Goal: Transaction & Acquisition: Obtain resource

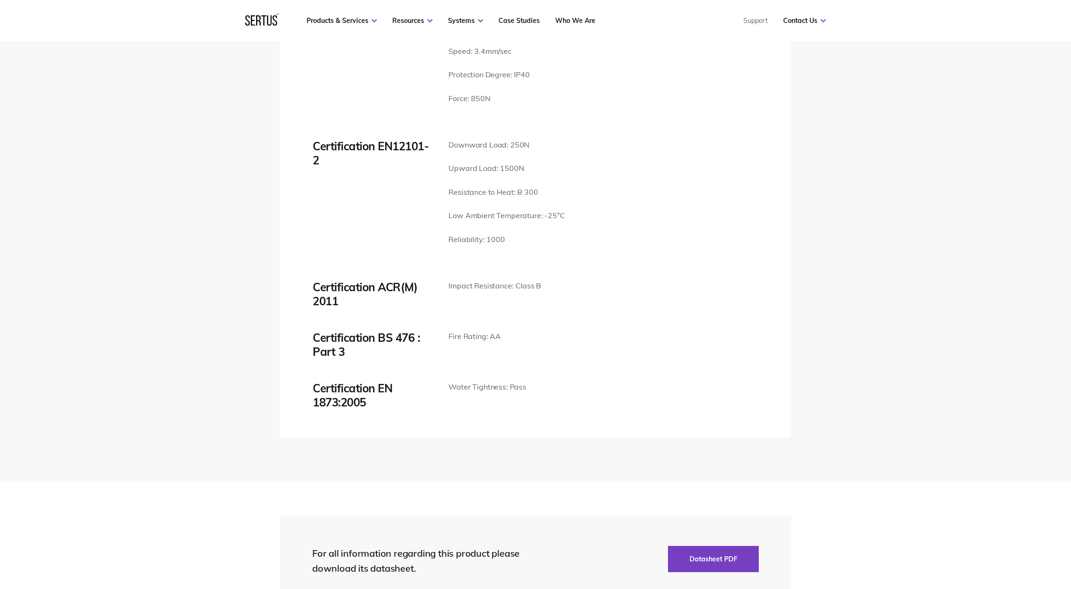
scroll to position [2134, 0]
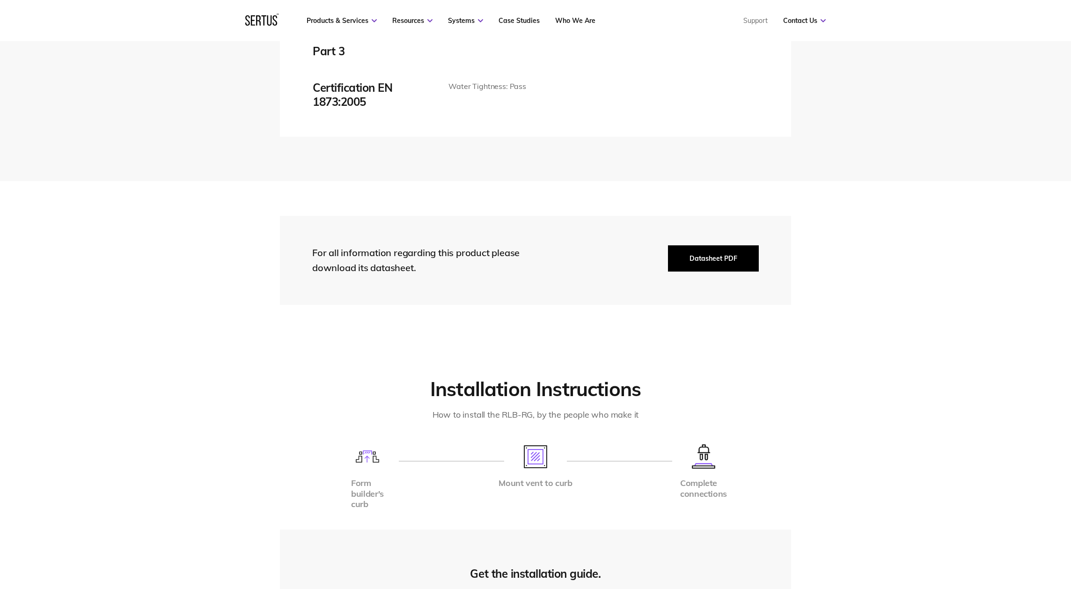
click at [732, 245] on button "Datasheet PDF" at bounding box center [713, 258] width 91 height 26
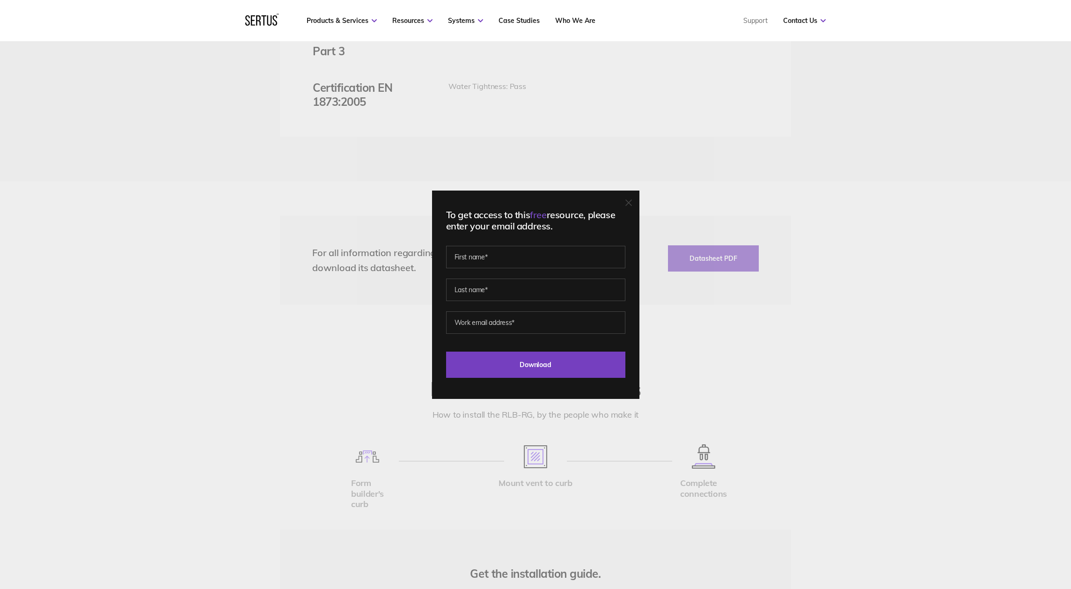
click at [632, 204] on icon at bounding box center [628, 202] width 7 height 7
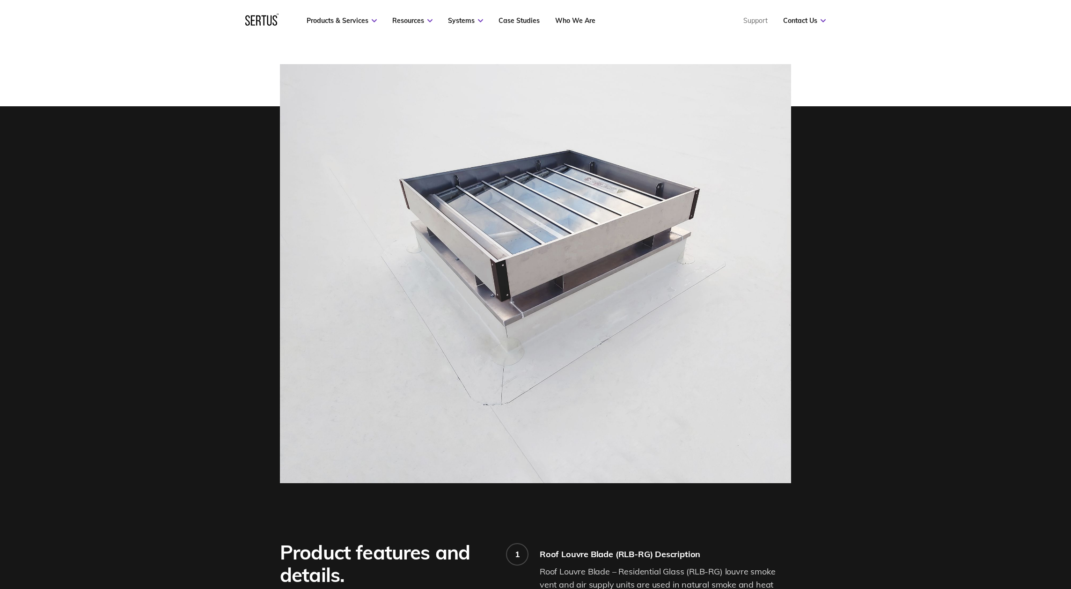
scroll to position [0, 0]
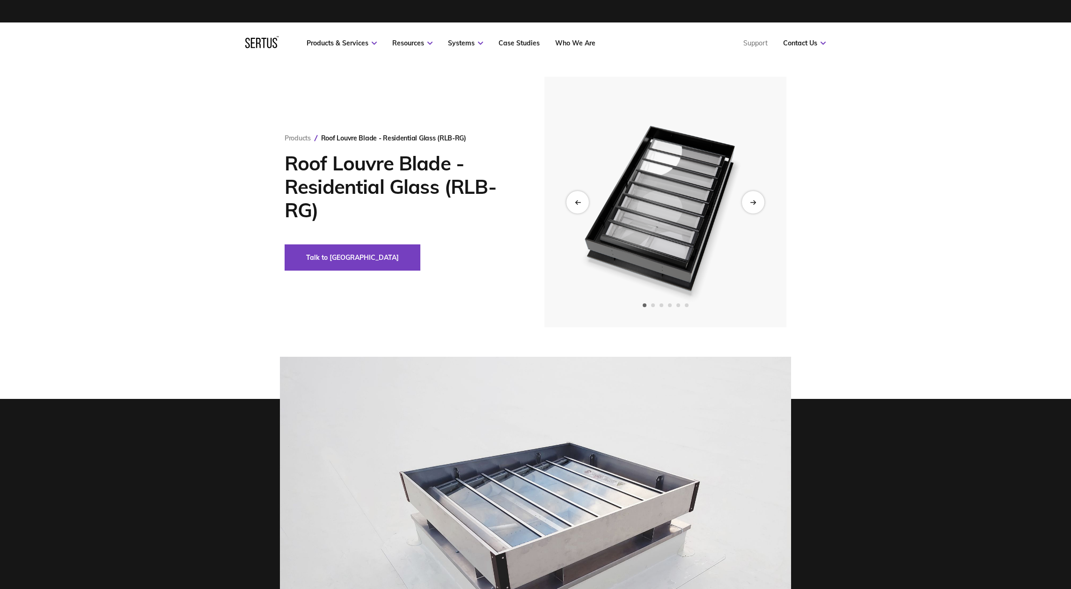
click at [726, 240] on img at bounding box center [665, 202] width 230 height 250
click at [763, 197] on div "Next slide" at bounding box center [752, 201] width 23 height 23
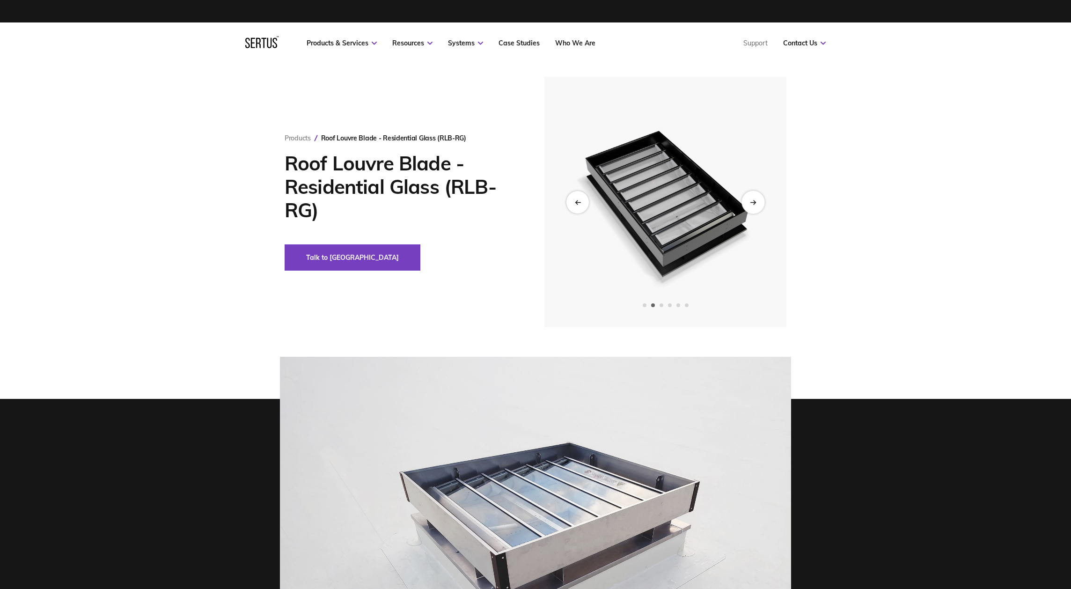
click at [761, 198] on div "Next slide" at bounding box center [752, 201] width 23 height 23
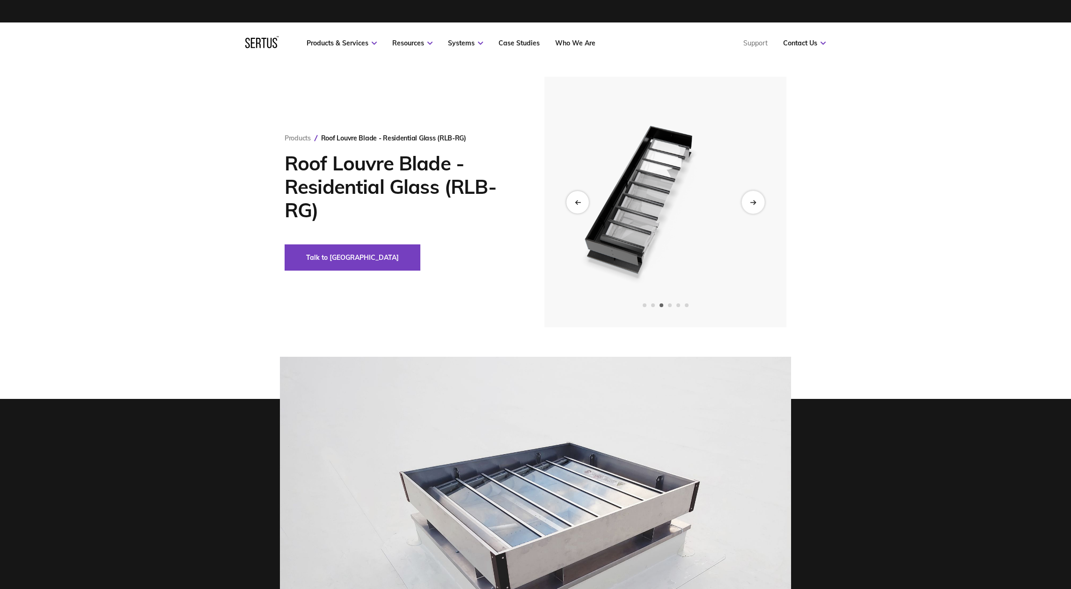
click at [761, 198] on div "Next slide" at bounding box center [752, 201] width 23 height 23
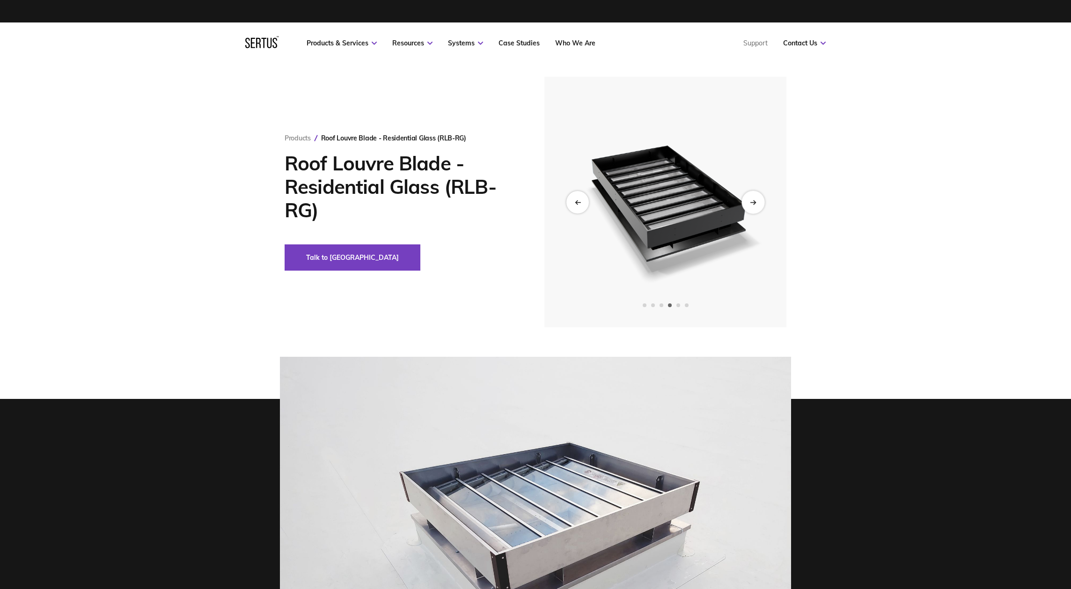
click at [761, 198] on div "Next slide" at bounding box center [752, 201] width 23 height 23
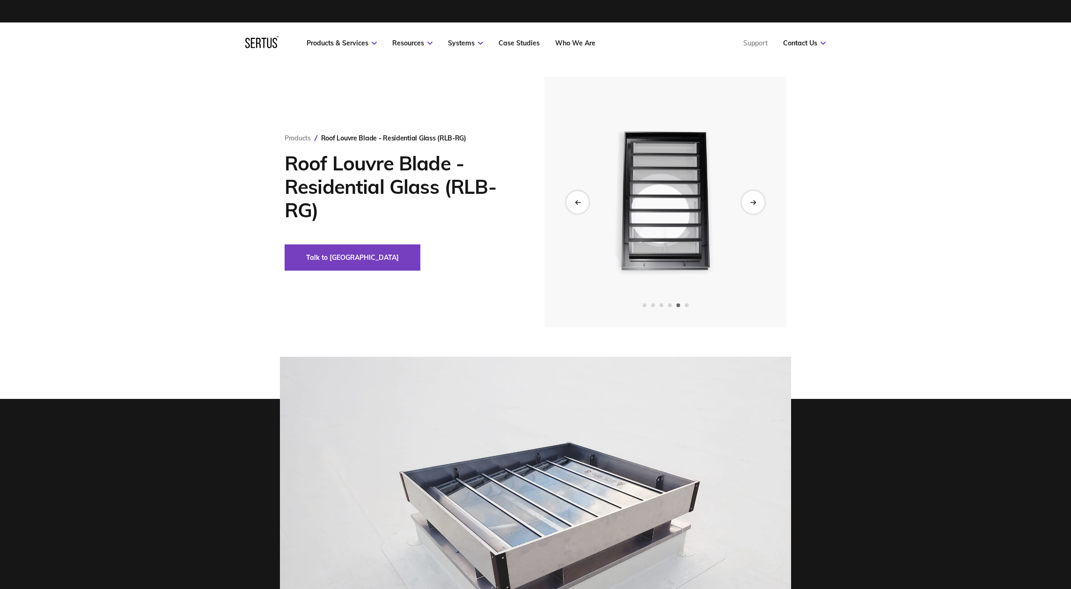
click at [761, 198] on div "Next slide" at bounding box center [752, 201] width 23 height 23
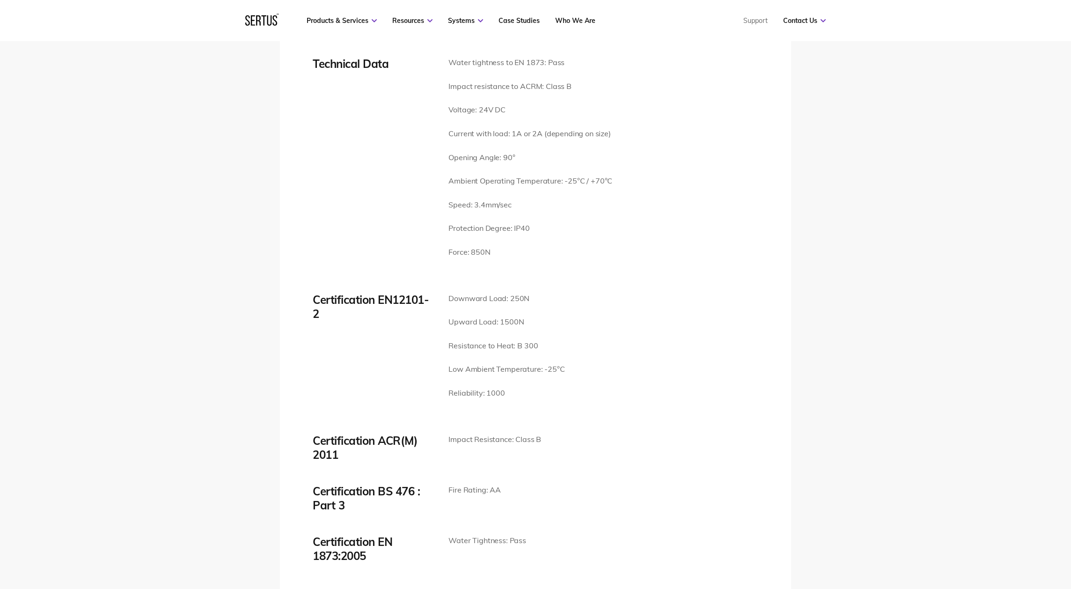
scroll to position [1300, 0]
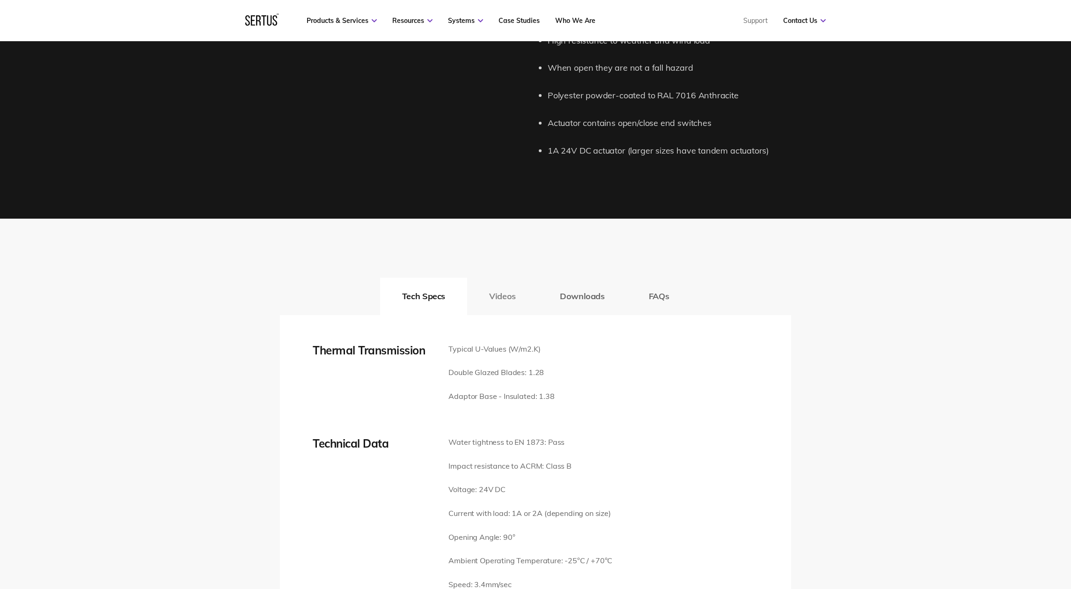
click at [499, 295] on button "Videos" at bounding box center [502, 295] width 71 height 37
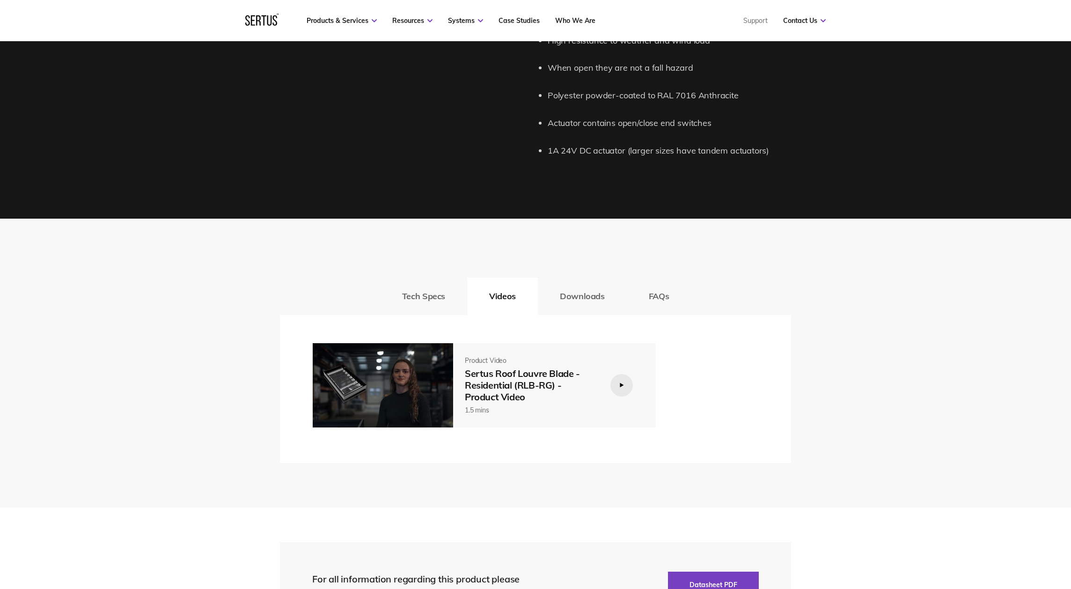
click at [580, 371] on div "Sertus Roof Louvre Blade - Residential (RLB-RG) - Product Video" at bounding box center [530, 384] width 131 height 35
click at [548, 381] on div "Sertus Roof Louvre Blade - Residential (RLB-RG) - Product Video" at bounding box center [530, 384] width 131 height 35
click at [539, 381] on div "Sertus Roof Louvre Blade - Residential (RLB-RG) - Product Video" at bounding box center [530, 384] width 131 height 35
click at [572, 391] on div "Sertus Roof Louvre Blade - Residential (RLB-RG) - Product Video" at bounding box center [530, 384] width 131 height 35
click at [536, 391] on div "Sertus Roof Louvre Blade - Residential (RLB-RG) - Product Video" at bounding box center [530, 384] width 131 height 35
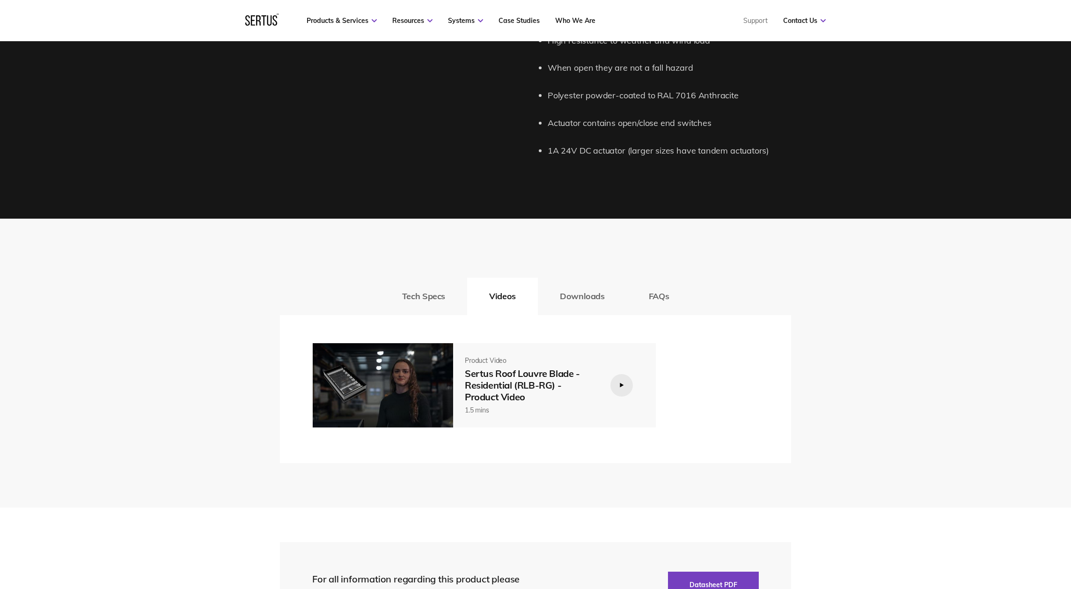
click at [445, 356] on img at bounding box center [383, 385] width 140 height 84
click at [386, 387] on img at bounding box center [383, 385] width 140 height 84
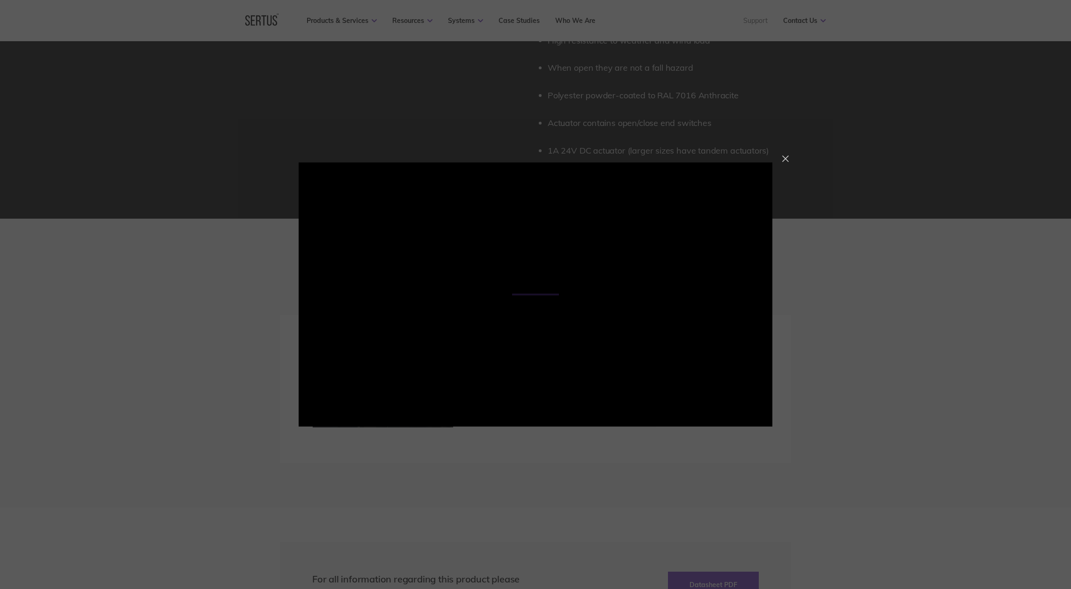
click at [784, 159] on div at bounding box center [785, 158] width 7 height 7
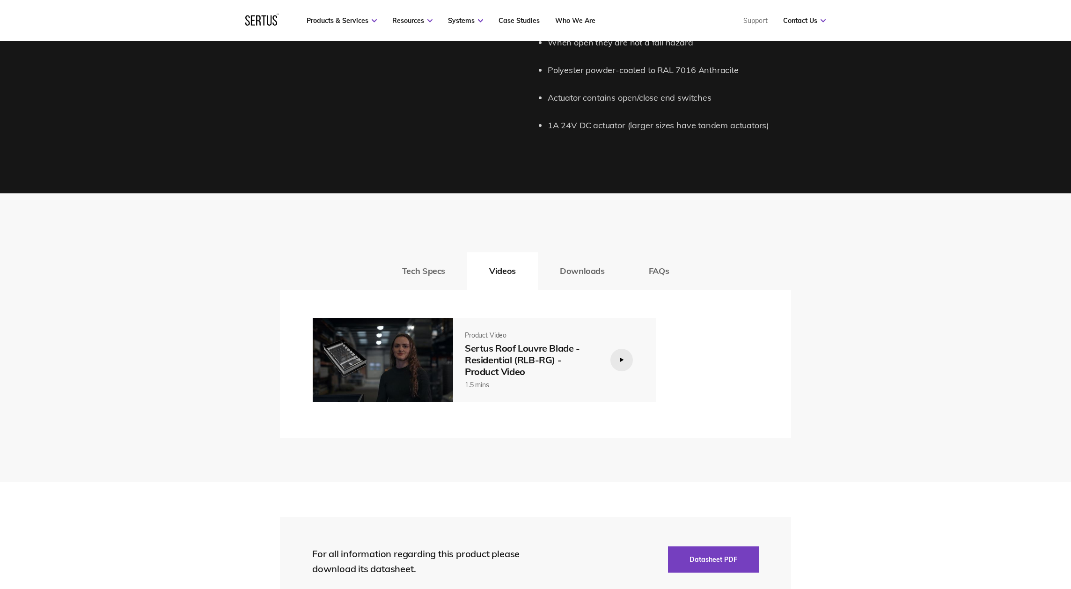
scroll to position [1327, 0]
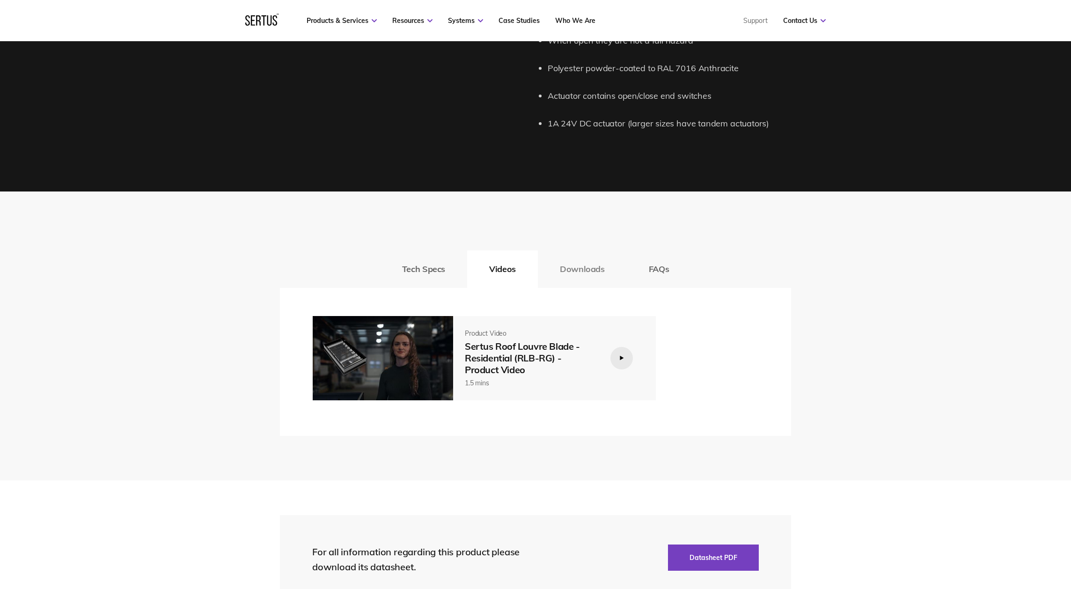
click at [586, 259] on button "Downloads" at bounding box center [582, 268] width 89 height 37
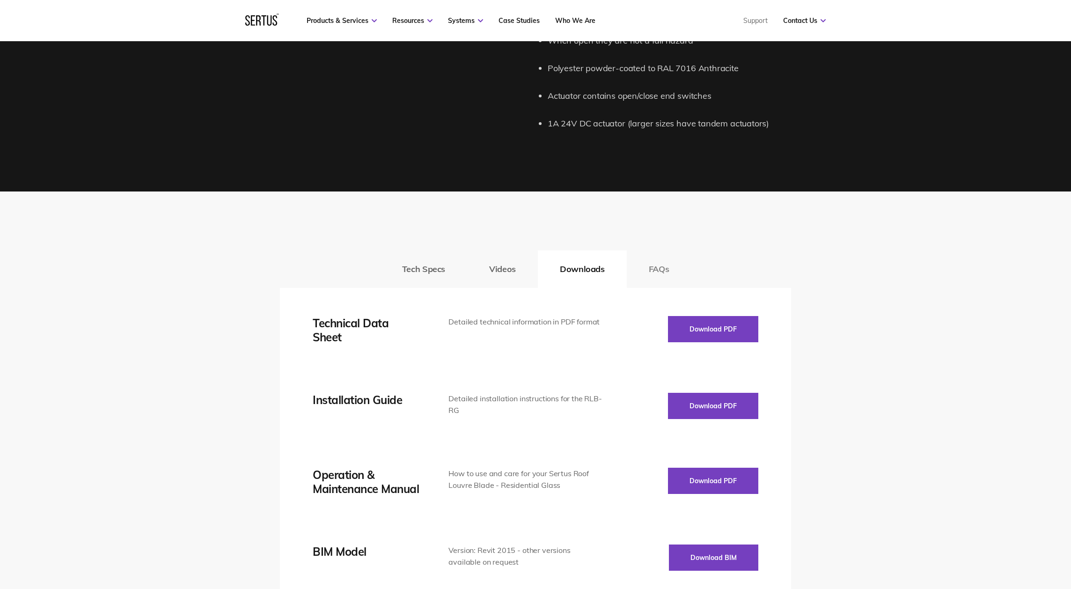
click at [649, 268] on button "FAQs" at bounding box center [659, 268] width 65 height 37
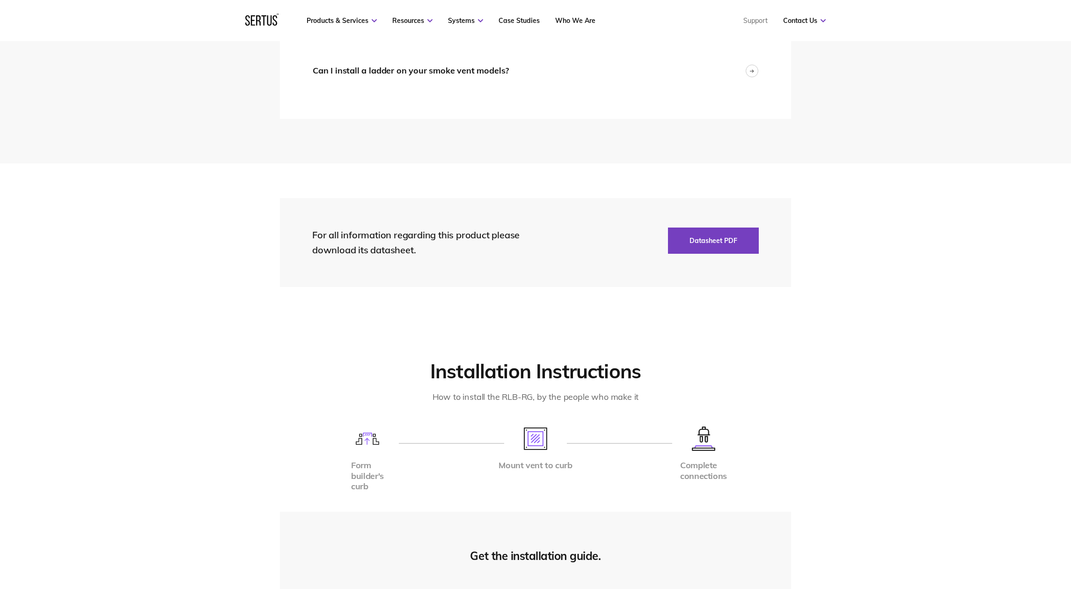
scroll to position [1486, 0]
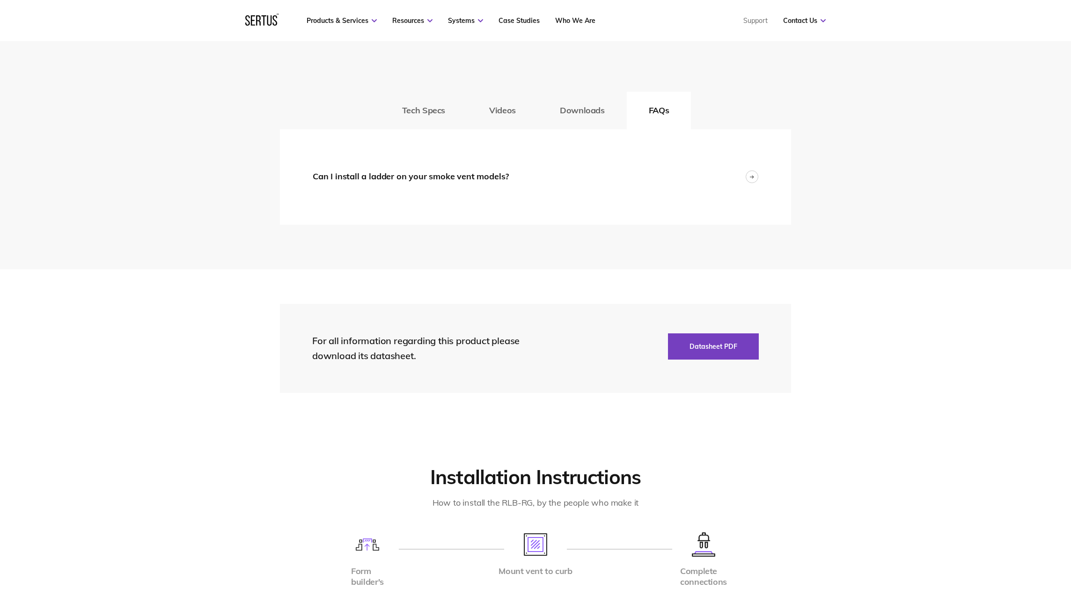
click at [467, 194] on div "Thermal Transmission Typical U-Values (W/m2.K) Double Glazed Blades: 1.28 Adapt…" at bounding box center [535, 176] width 511 height 95
click at [466, 170] on div "Can I install a ladder on your smoke vent models?" at bounding box center [411, 177] width 196 height 14
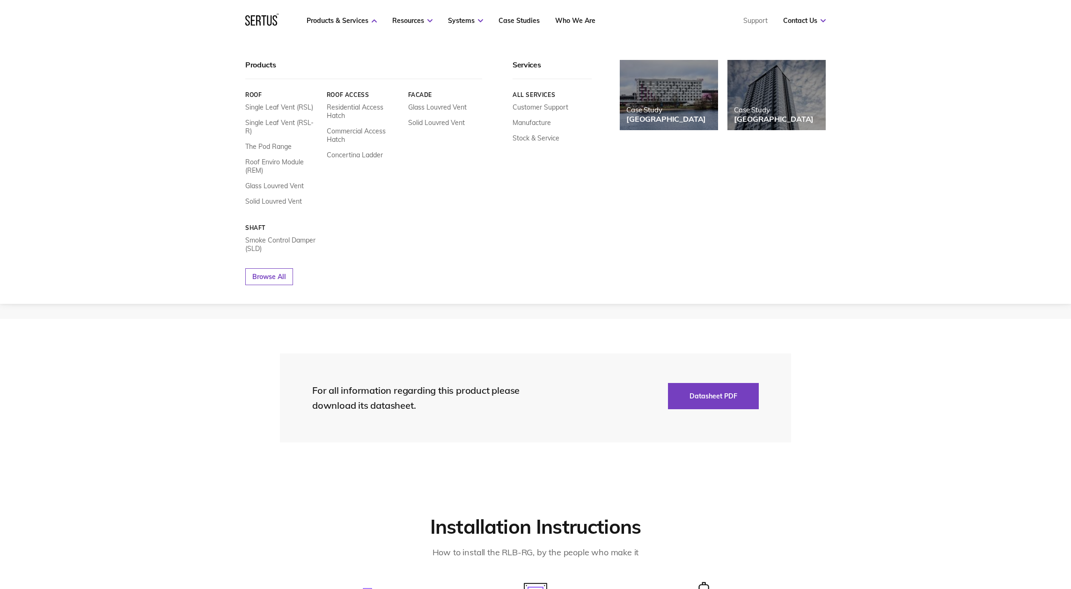
click at [259, 97] on link "Roof" at bounding box center [282, 94] width 74 height 7
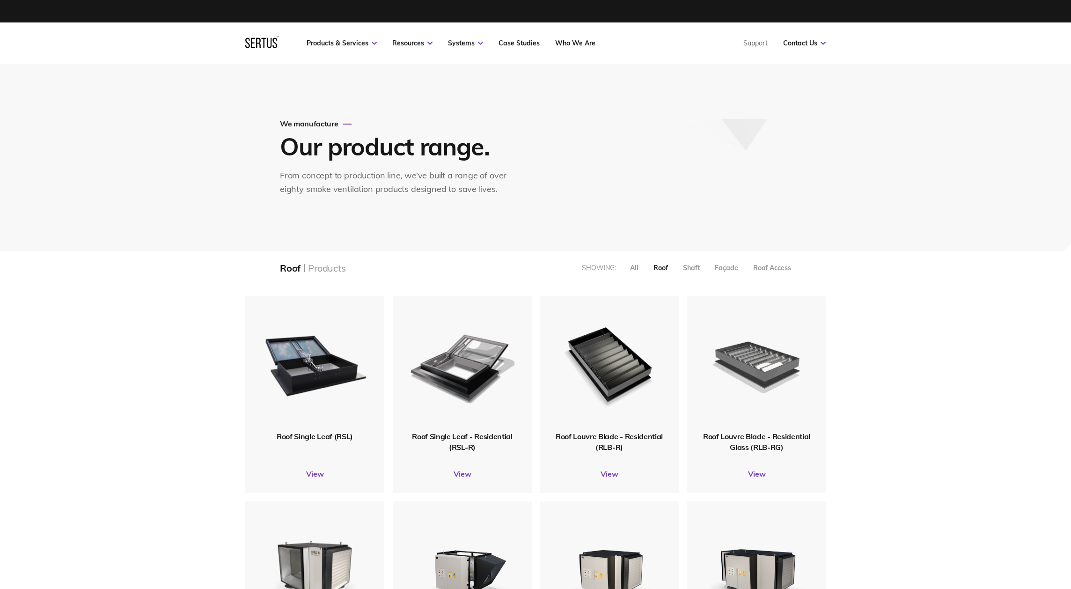
click at [757, 356] on img at bounding box center [756, 364] width 106 height 130
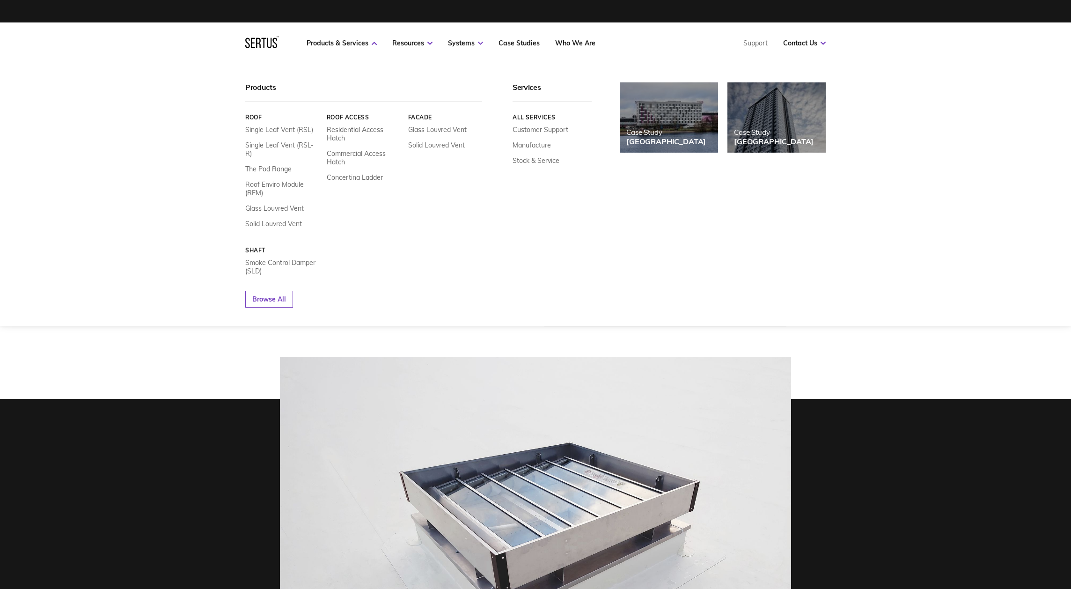
click at [184, 264] on div "Products Roof Single Leaf Vent (RSL) Single Leaf Vent (RSL-R) The Pod Range Roo…" at bounding box center [535, 195] width 1071 height 262
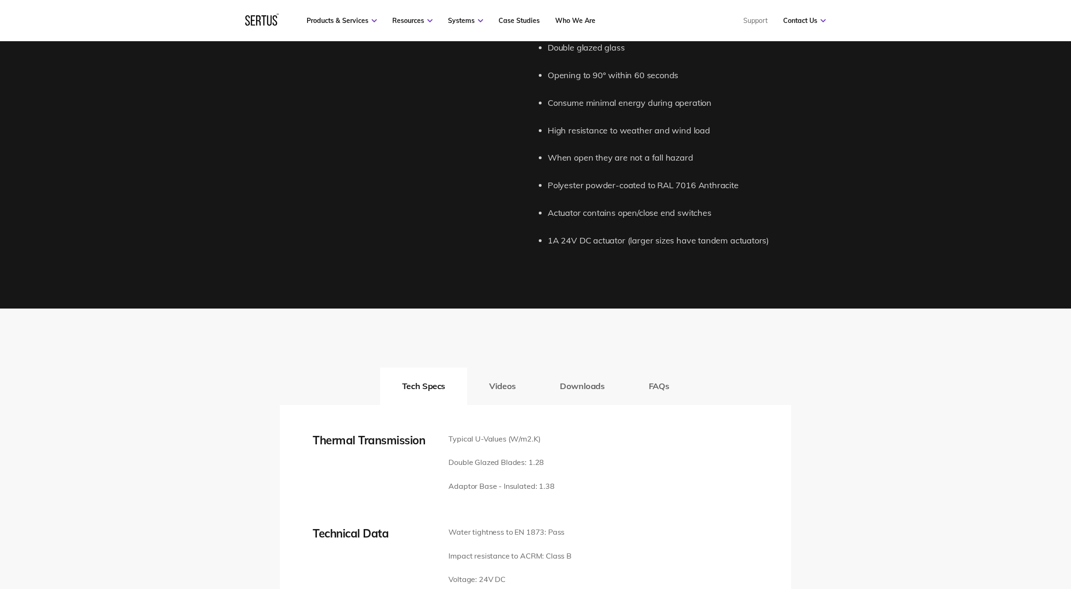
scroll to position [1359, 0]
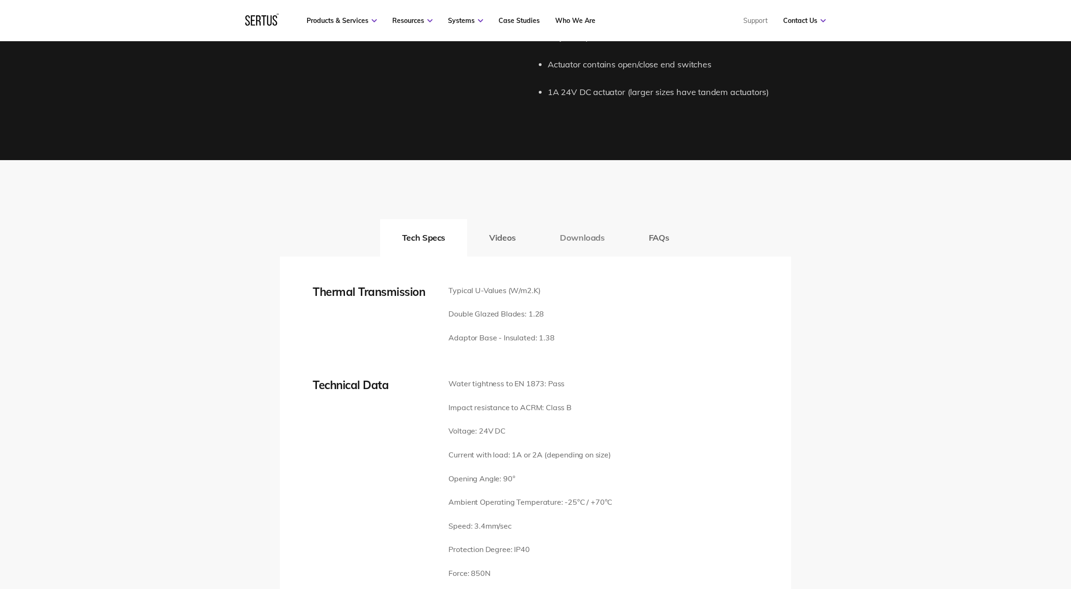
click at [559, 236] on button "Downloads" at bounding box center [582, 237] width 89 height 37
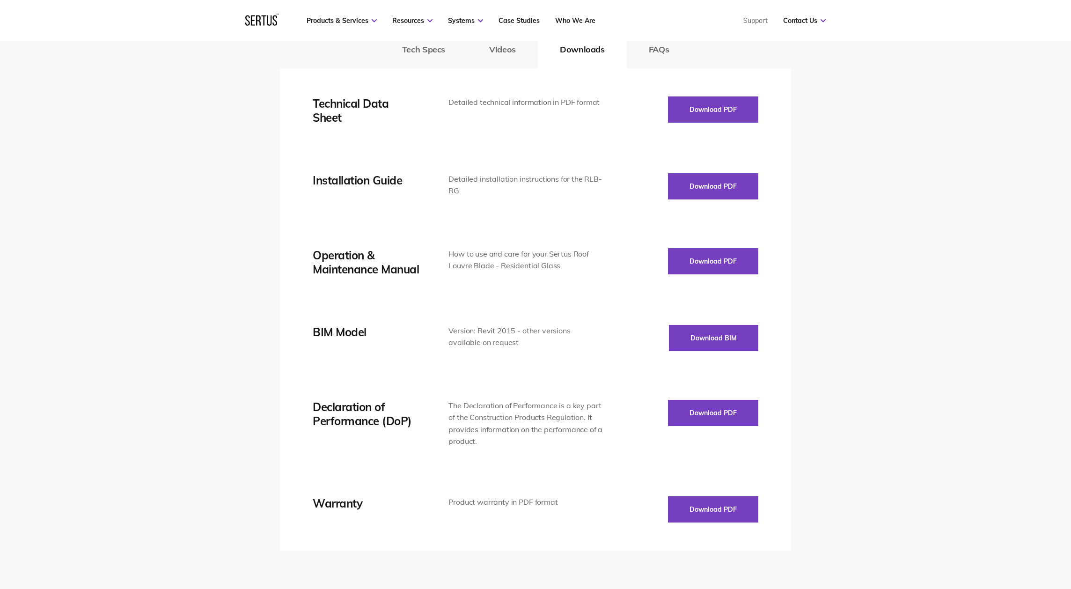
scroll to position [1411, 0]
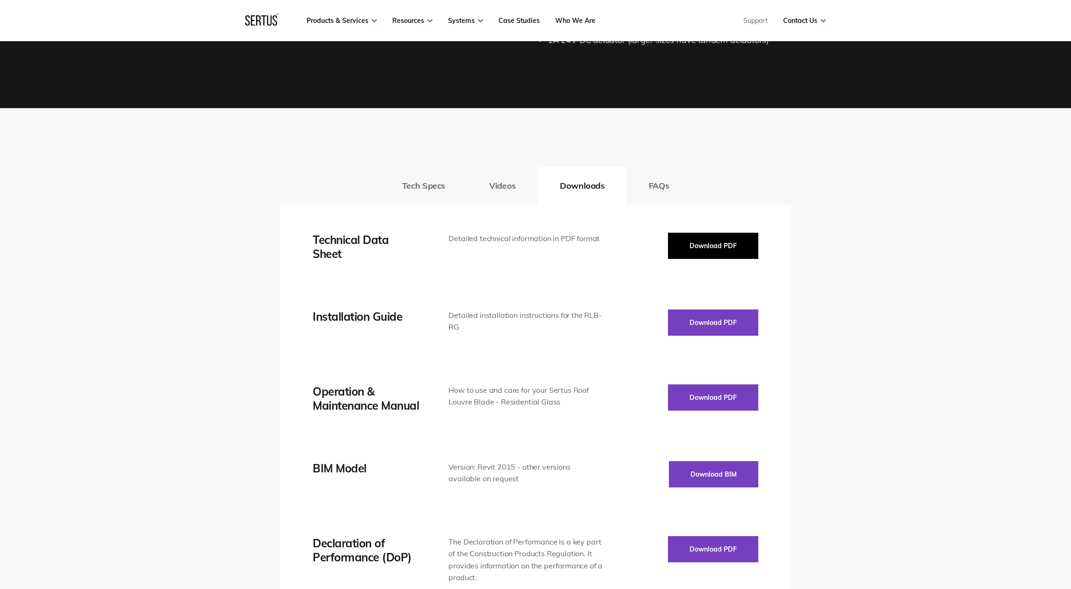
click at [723, 246] on button "Download PDF" at bounding box center [713, 246] width 90 height 26
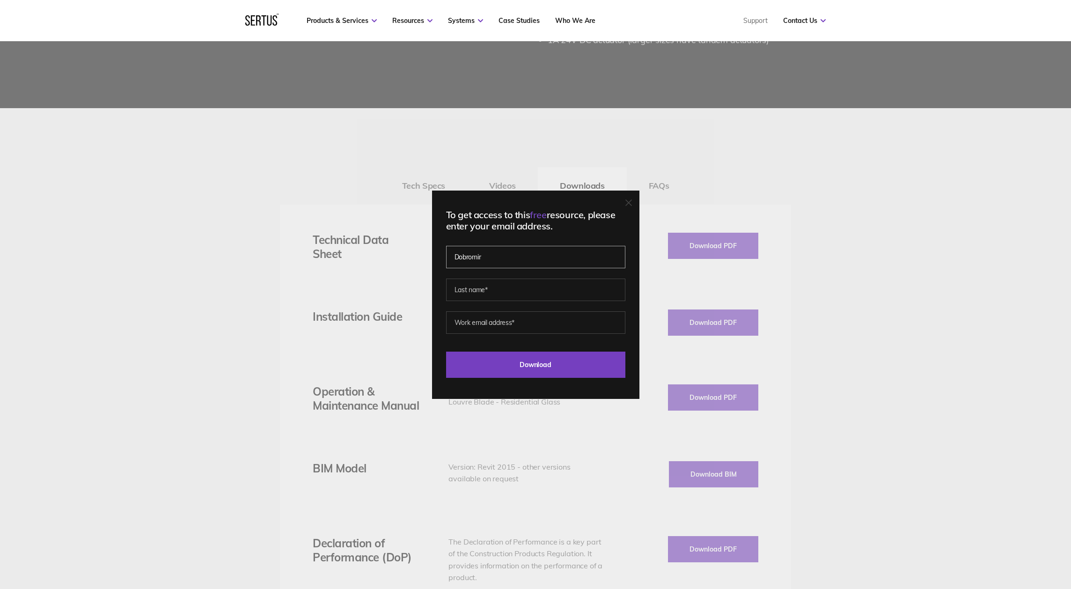
type input "Dobromir"
type input "Filev"
click at [462, 323] on input "[EMAIL_ADDRESS][DOMAIN_NAME]" at bounding box center [535, 322] width 179 height 22
type input "[PERSON_NAME][EMAIL_ADDRESS][DOMAIN_NAME]"
click at [516, 374] on input "Download" at bounding box center [535, 364] width 179 height 26
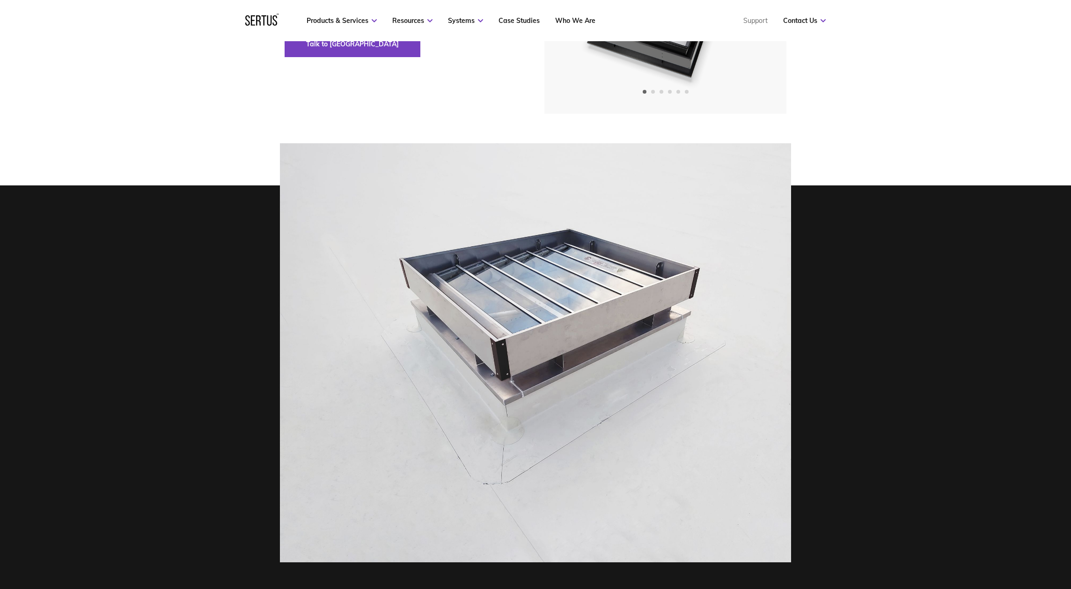
scroll to position [0, 0]
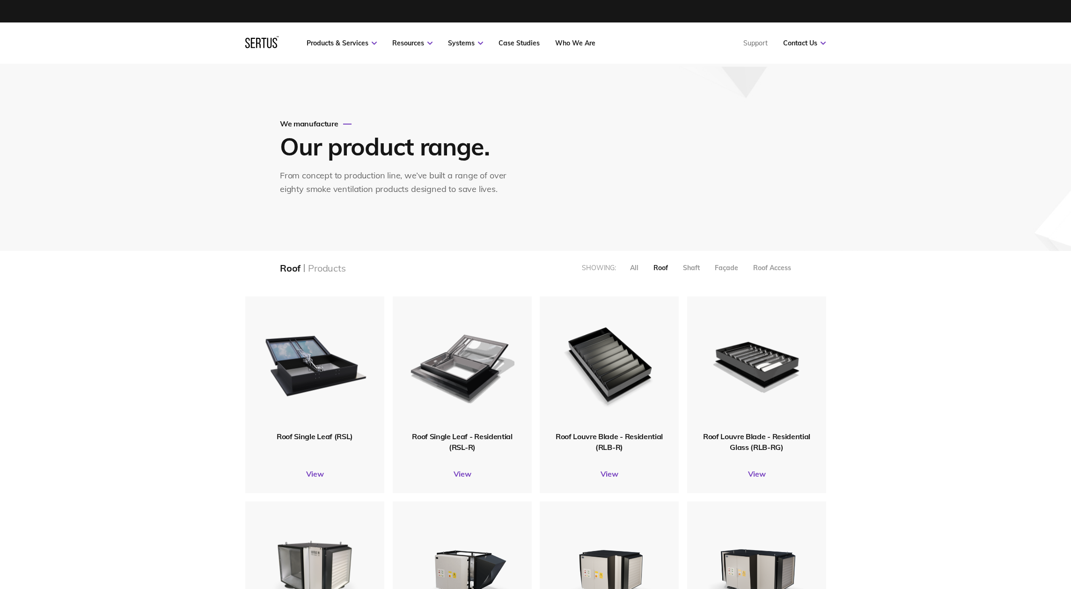
scroll to position [826, 595]
